Goal: Task Accomplishment & Management: Manage account settings

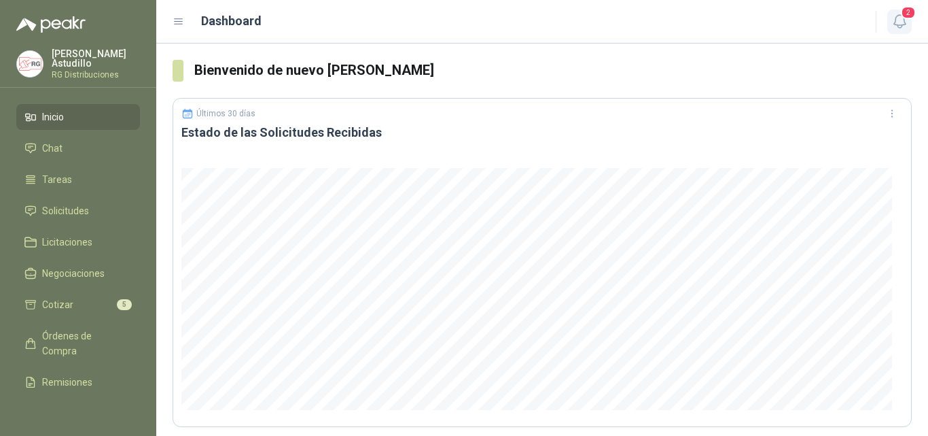
click at [905, 12] on span "2" at bounding box center [908, 12] width 15 height 13
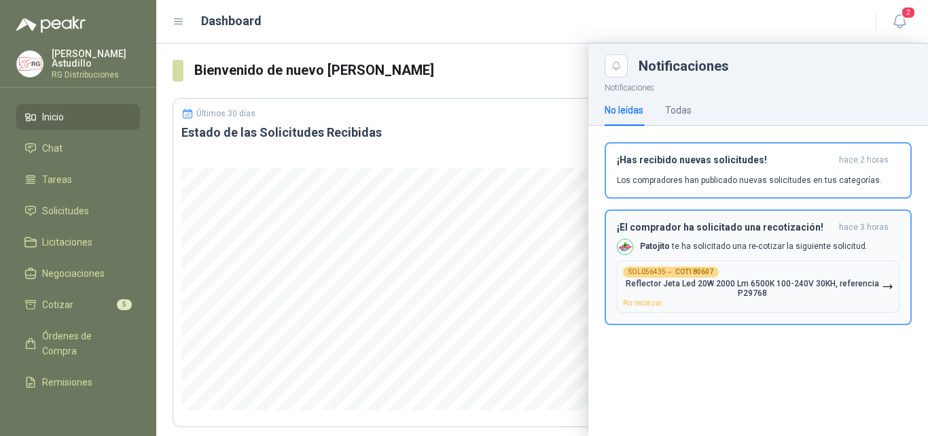
click at [729, 247] on p "[PERSON_NAME] te ha solicitado una re-cotizar la siguiente solicitud." at bounding box center [754, 247] width 228 height 12
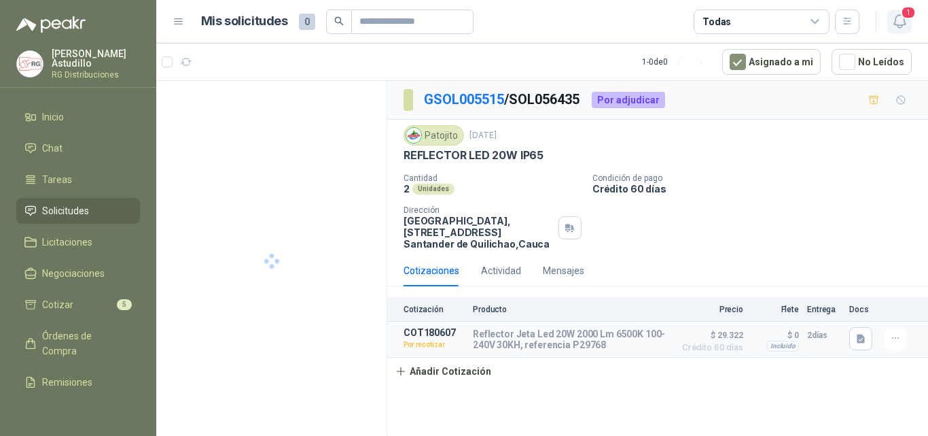
click at [904, 21] on icon "button" at bounding box center [900, 21] width 12 height 13
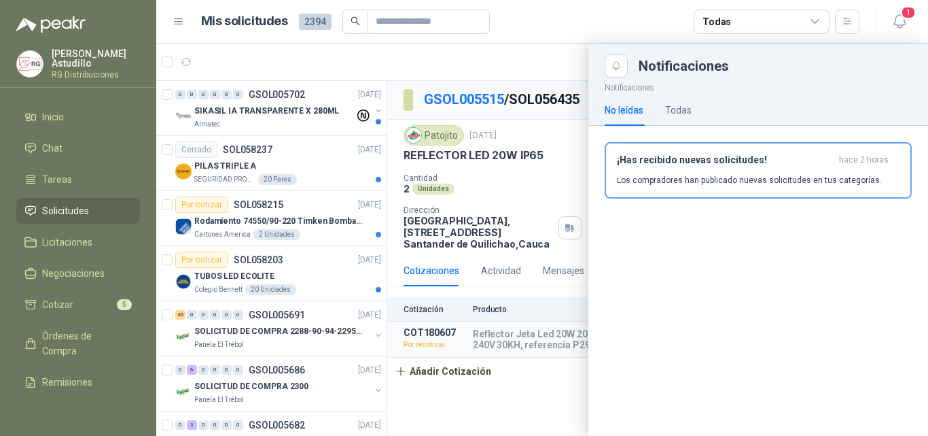
click at [562, 282] on div at bounding box center [542, 240] width 772 height 392
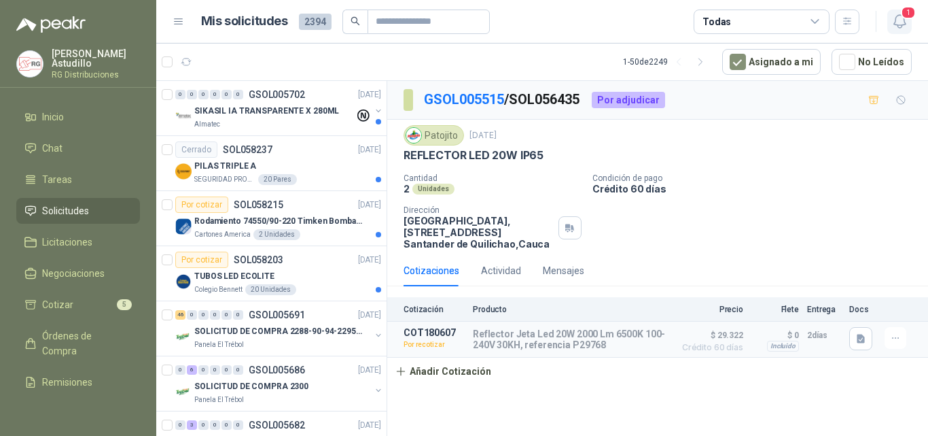
click at [909, 21] on button "1" at bounding box center [900, 22] width 24 height 24
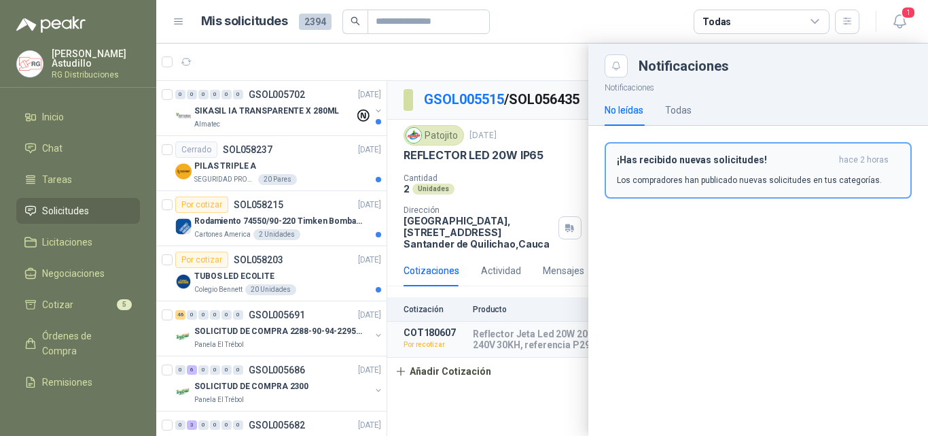
click at [719, 172] on div "¡Has recibido nuevas solicitudes! hace 2 horas Los compradores han publicado nu…" at bounding box center [758, 170] width 283 height 32
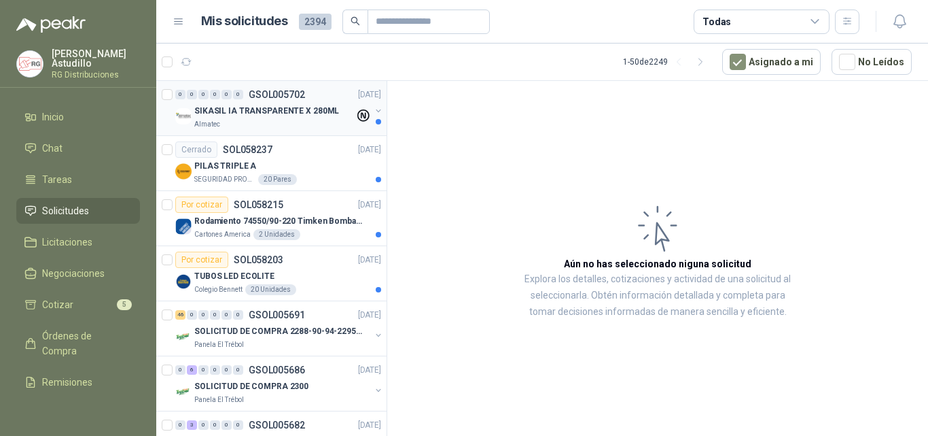
click at [273, 118] on div "SIKASIL IA TRANSPARENTE X 280ML" at bounding box center [274, 111] width 160 height 16
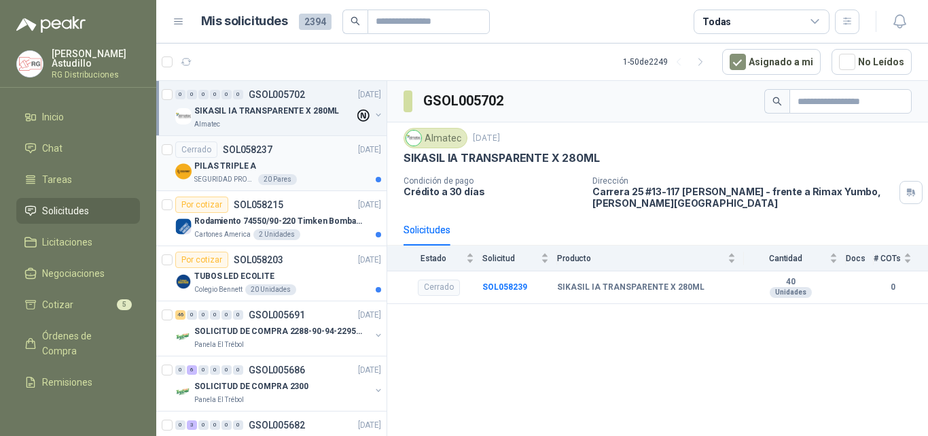
click at [309, 162] on div "PILAS TRIPLE A" at bounding box center [287, 166] width 187 height 16
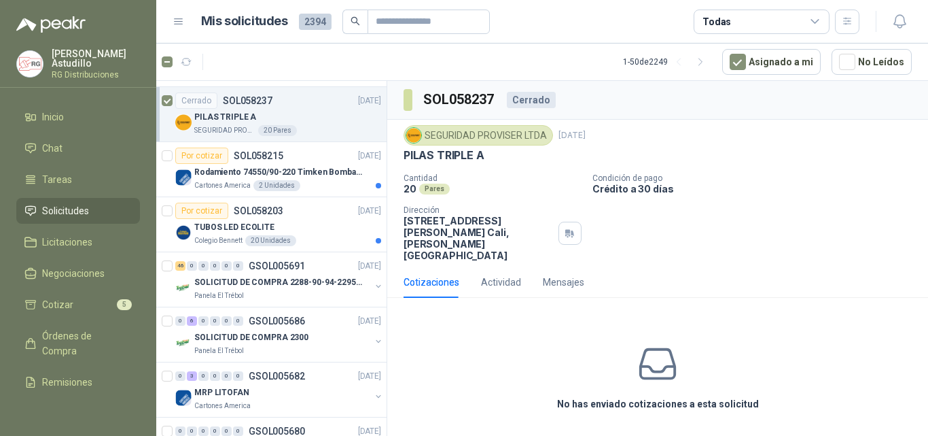
scroll to position [68, 0]
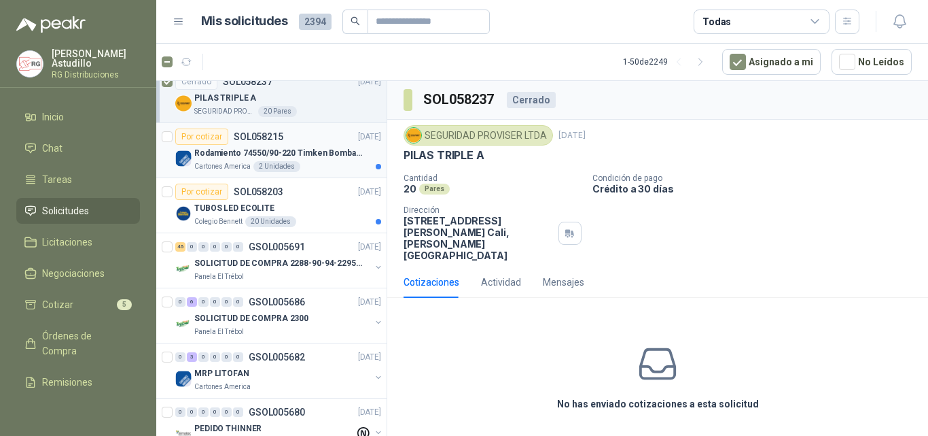
click at [323, 138] on div "Por cotizar SOL058215 [DATE]" at bounding box center [278, 136] width 206 height 16
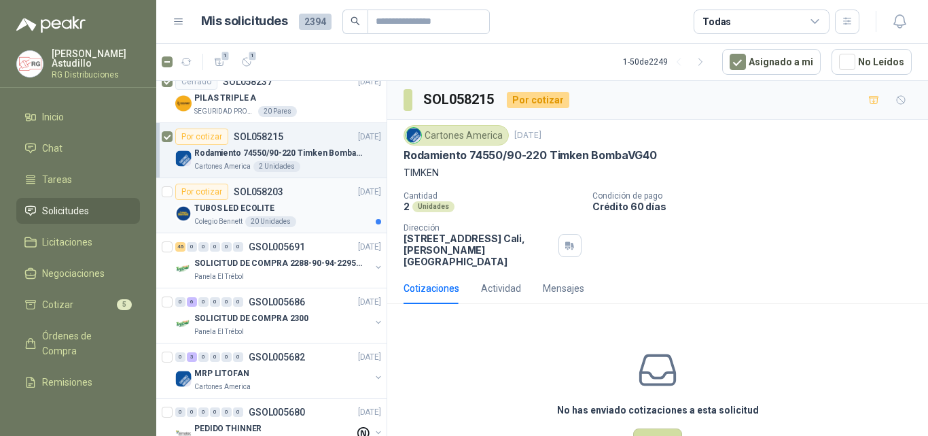
click at [298, 207] on div "TUBOS LED ECOLITE" at bounding box center [287, 208] width 187 height 16
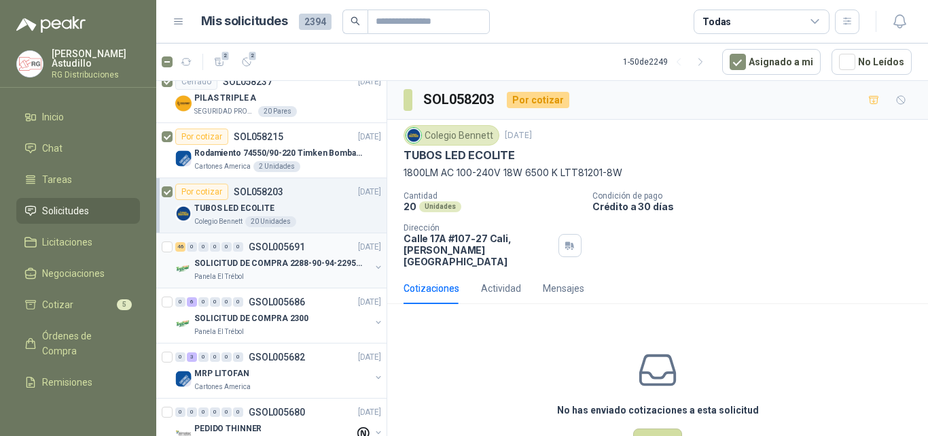
click at [321, 255] on div "SOLICITUD DE COMPRA 2288-90-94-2295-96-2301-02-04" at bounding box center [282, 263] width 176 height 16
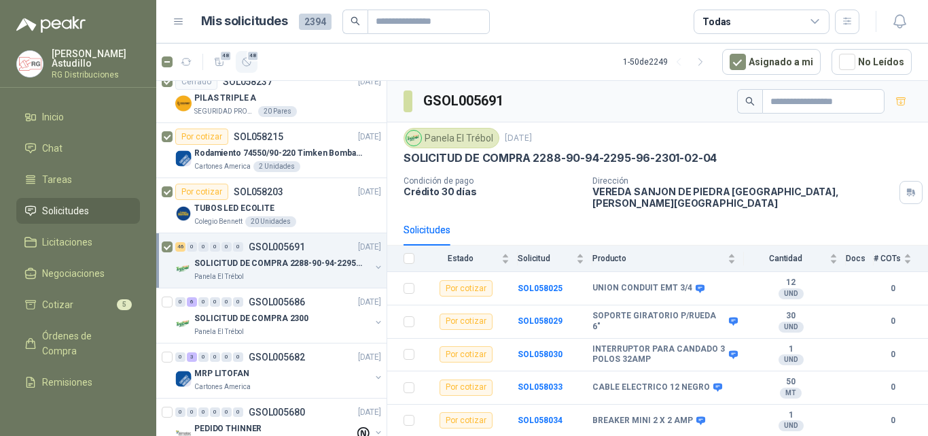
click at [251, 63] on icon "button" at bounding box center [247, 62] width 12 height 12
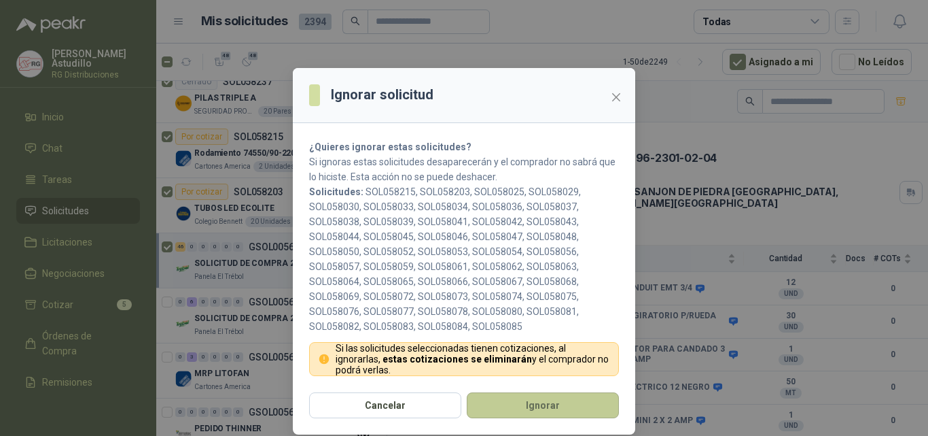
click at [500, 408] on button "Ignorar" at bounding box center [543, 405] width 152 height 26
